Goal: Task Accomplishment & Management: Use online tool/utility

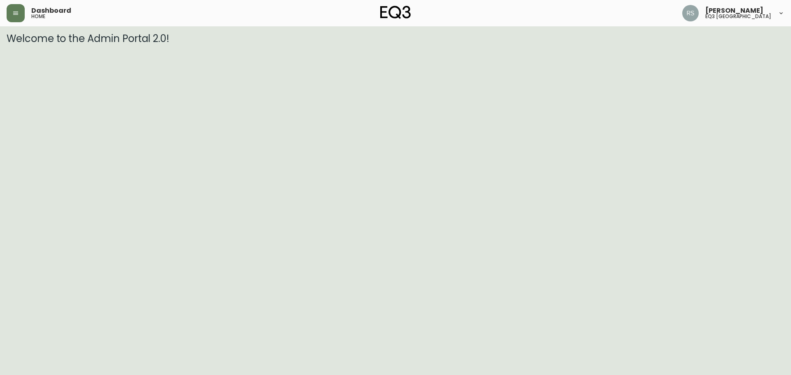
click at [705, 44] on html "Dashboard home [PERSON_NAME] eq3 [GEOGRAPHIC_DATA] Welcome to the Admin Portal …" at bounding box center [395, 22] width 791 height 44
click at [17, 13] on icon "button" at bounding box center [15, 13] width 7 height 7
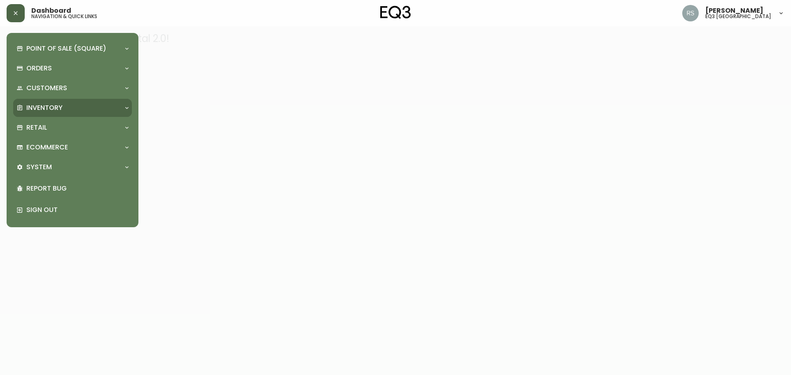
click at [60, 106] on p "Inventory" at bounding box center [44, 107] width 36 height 9
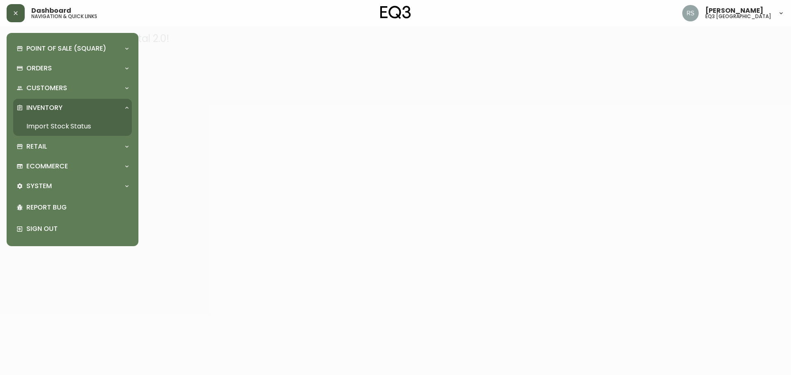
click at [57, 125] on link "Import Stock Status" at bounding box center [72, 126] width 119 height 19
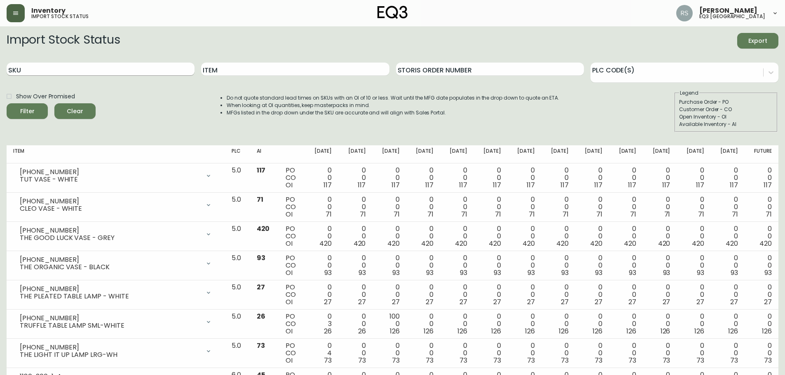
click at [67, 68] on input "SKU" at bounding box center [101, 69] width 188 height 13
paste input "5370-440-D0"
click at [7, 103] on button "Filter" at bounding box center [27, 111] width 41 height 16
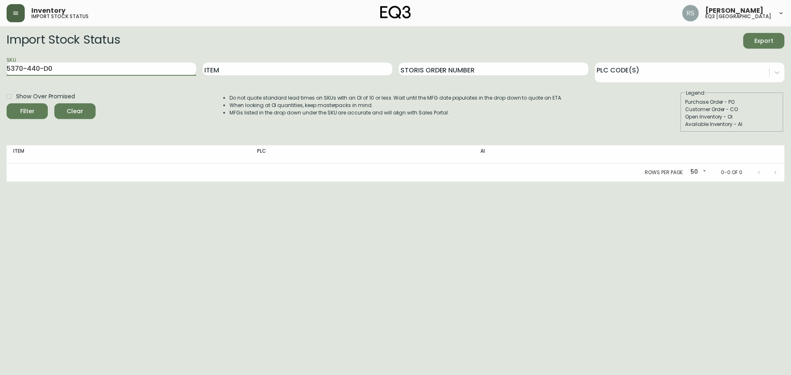
click at [49, 66] on input "5370-440-D0" at bounding box center [102, 69] width 190 height 13
type input "[PHONE_NUMBER]"
click at [7, 103] on button "Filter" at bounding box center [27, 111] width 41 height 16
